Goal: Task Accomplishment & Management: Manage account settings

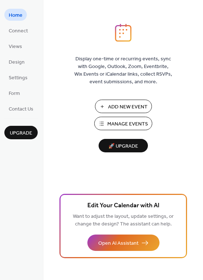
click at [134, 120] on span "Manage Events" at bounding box center [128, 124] width 41 height 8
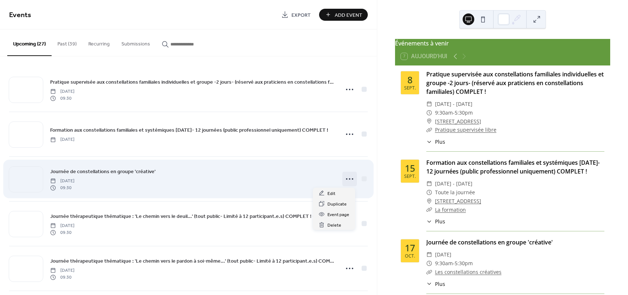
click at [344, 178] on icon at bounding box center [350, 179] width 12 height 12
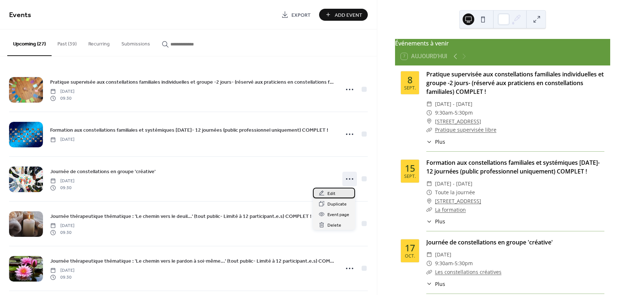
click at [327, 193] on span "Edit" at bounding box center [331, 194] width 8 height 8
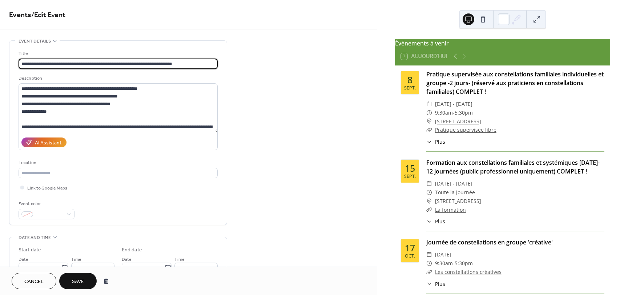
type input "**********"
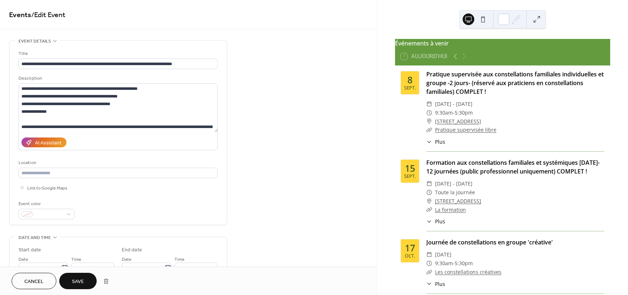
click at [79, 281] on span "Save" at bounding box center [78, 282] width 12 height 8
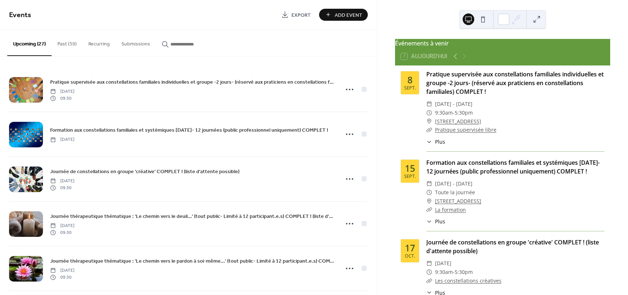
scroll to position [50, 0]
